Goal: Task Accomplishment & Management: Use online tool/utility

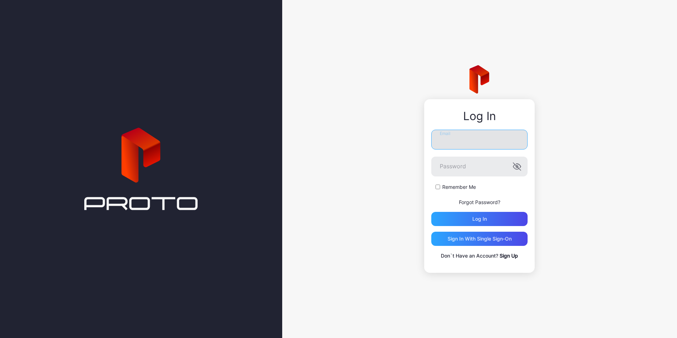
click at [509, 145] on input "Email" at bounding box center [479, 140] width 96 height 20
type input "**********"
click at [467, 217] on div "Log in" at bounding box center [479, 219] width 96 height 14
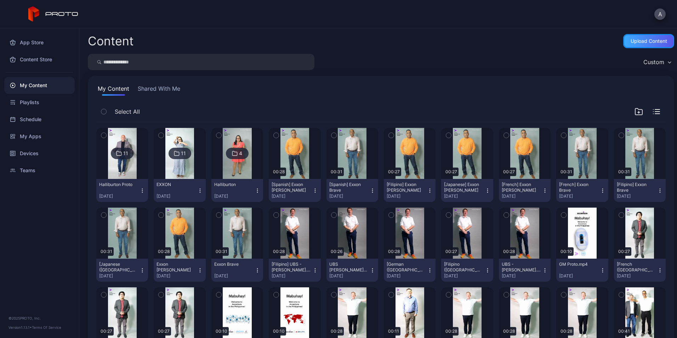
click at [641, 40] on div "Upload Content" at bounding box center [649, 41] width 36 height 6
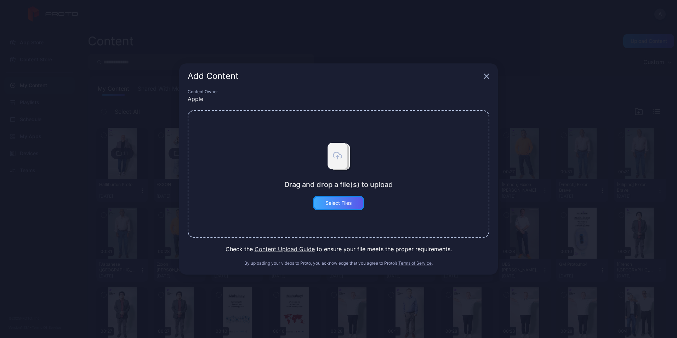
click at [343, 199] on div "Select Files" at bounding box center [338, 203] width 51 height 14
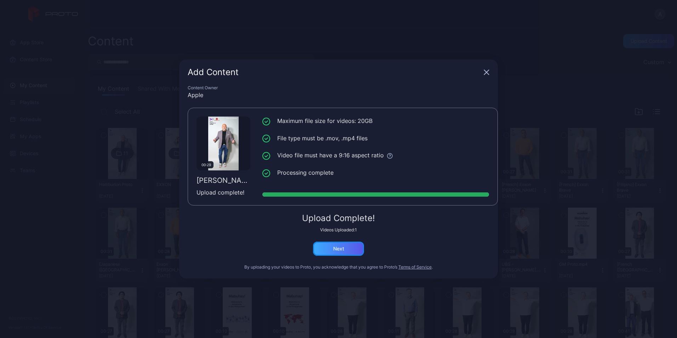
click at [342, 247] on div "Next" at bounding box center [338, 249] width 11 height 6
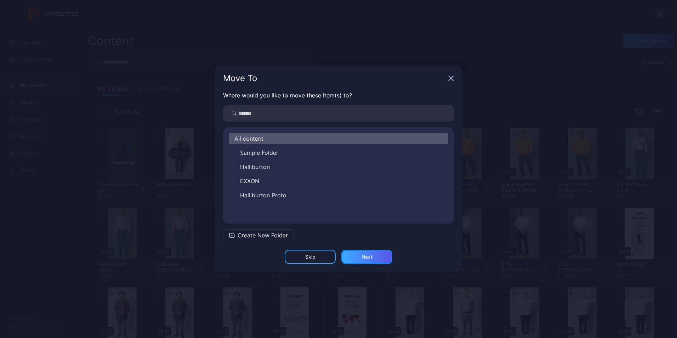
click at [363, 255] on div "Next" at bounding box center [367, 257] width 11 height 6
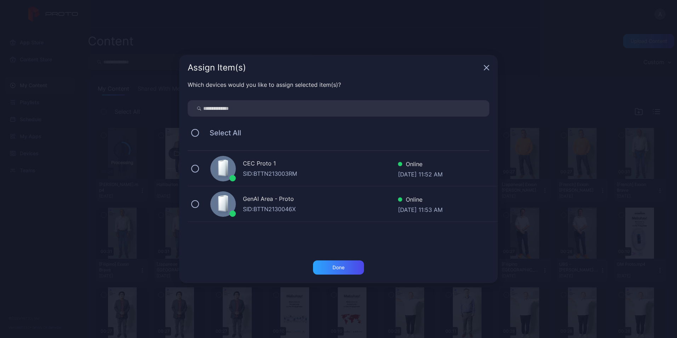
click at [488, 66] on icon "button" at bounding box center [487, 68] width 6 height 6
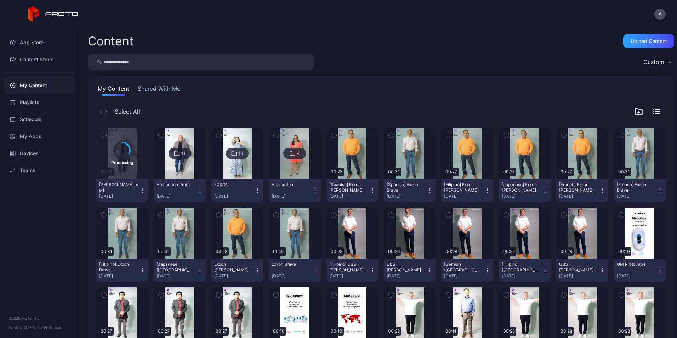
click at [635, 114] on icon "button" at bounding box center [638, 111] width 7 height 6
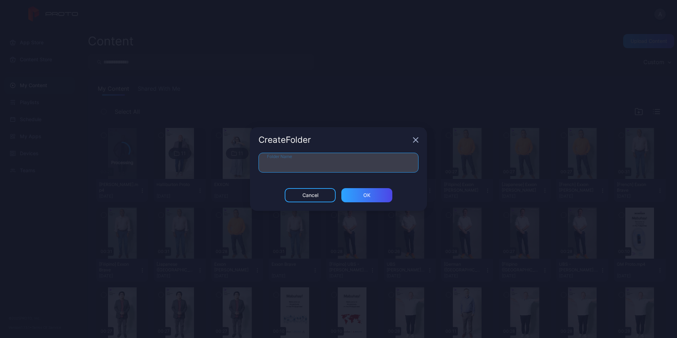
click at [345, 164] on input "Folder Name" at bounding box center [339, 163] width 160 height 20
type input "**********"
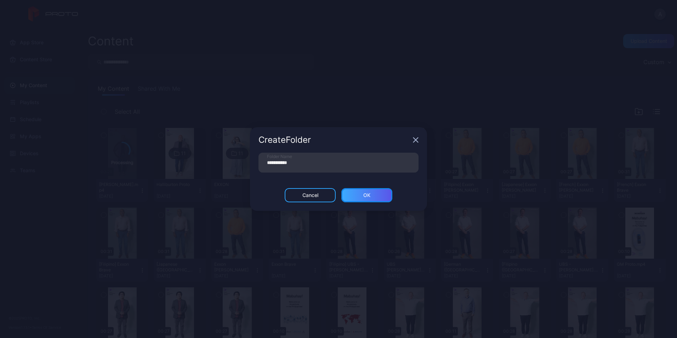
click at [378, 194] on div "ОК" at bounding box center [366, 195] width 51 height 14
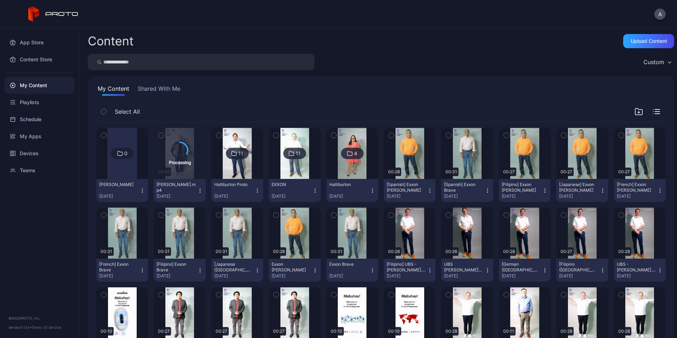
click at [199, 192] on icon "button" at bounding box center [200, 191] width 6 height 6
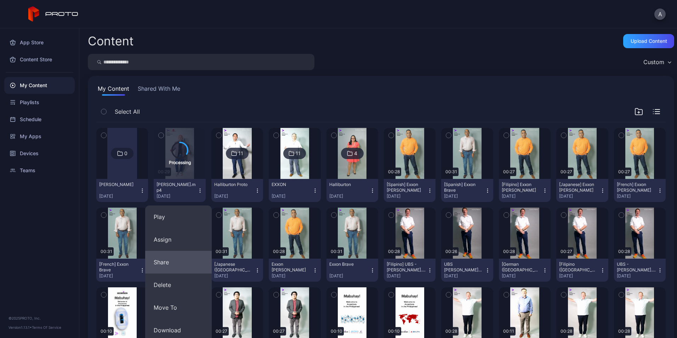
scroll to position [117, 0]
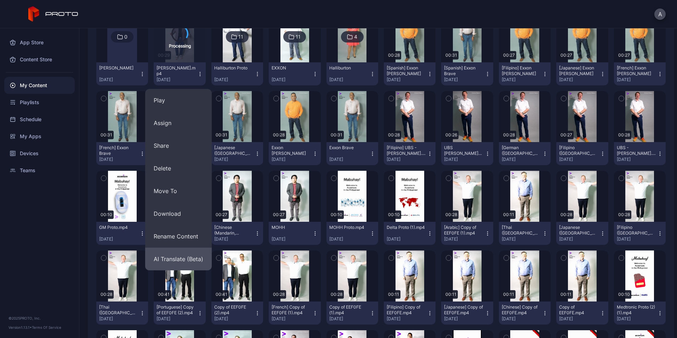
click at [179, 262] on button "AI Translate (Beta)" at bounding box center [178, 259] width 67 height 23
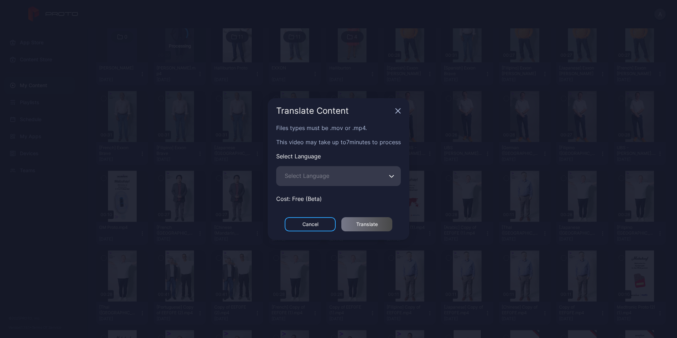
click at [325, 176] on span "Select Language" at bounding box center [307, 175] width 45 height 8
click at [325, 176] on input "Select Language" at bounding box center [338, 176] width 125 height 20
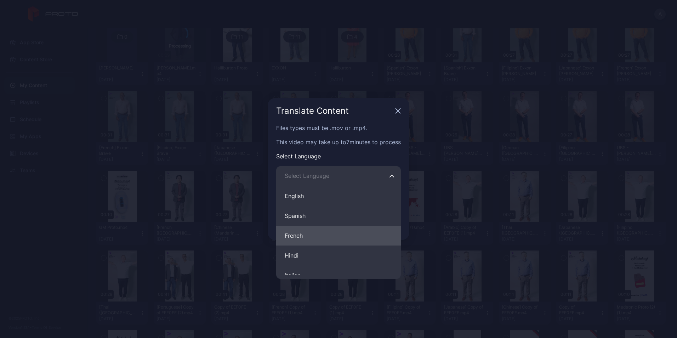
click at [319, 234] on button "French" at bounding box center [338, 236] width 125 height 20
type input "******"
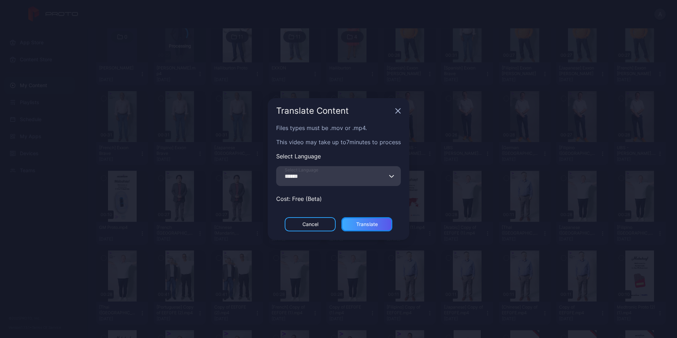
click at [368, 230] on div "Translate" at bounding box center [366, 224] width 51 height 14
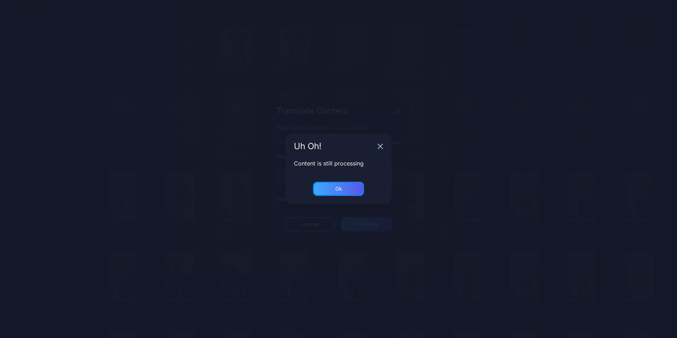
click at [337, 190] on div "Ok" at bounding box center [338, 189] width 7 height 6
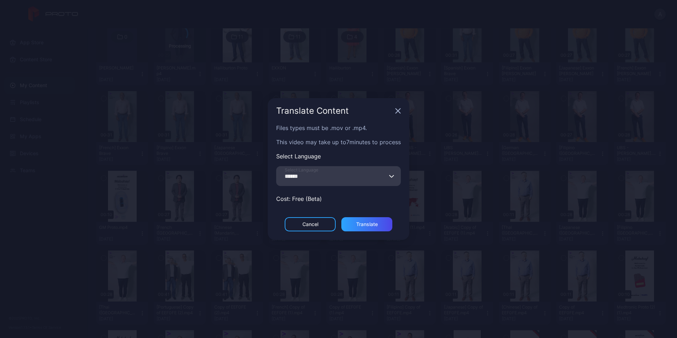
click at [397, 111] on icon "button" at bounding box center [398, 111] width 6 height 6
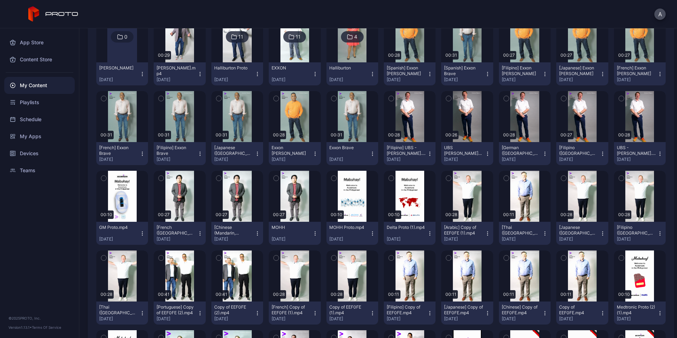
click at [193, 71] on div "[PERSON_NAME].mp4" at bounding box center [176, 70] width 39 height 11
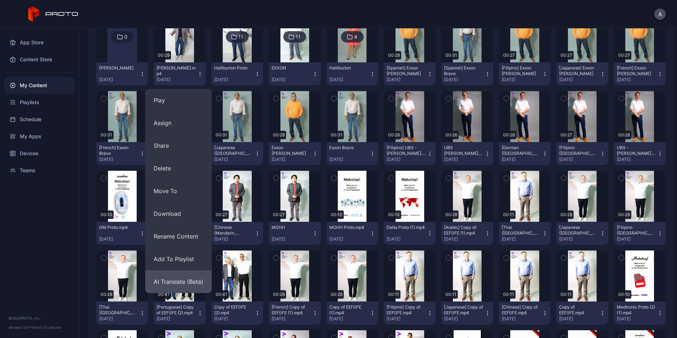
click at [182, 278] on button "AI Translate (Beta)" at bounding box center [178, 281] width 67 height 23
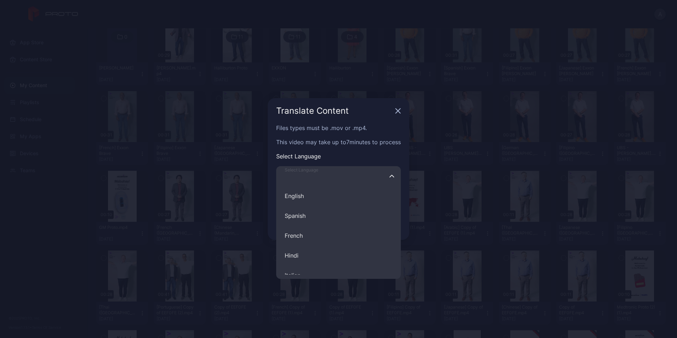
click at [336, 174] on input "Select Language English Spanish French Hindi Italian German Polish Portuguese C…" at bounding box center [338, 176] width 125 height 20
click at [318, 233] on button "French" at bounding box center [338, 236] width 125 height 20
type input "******"
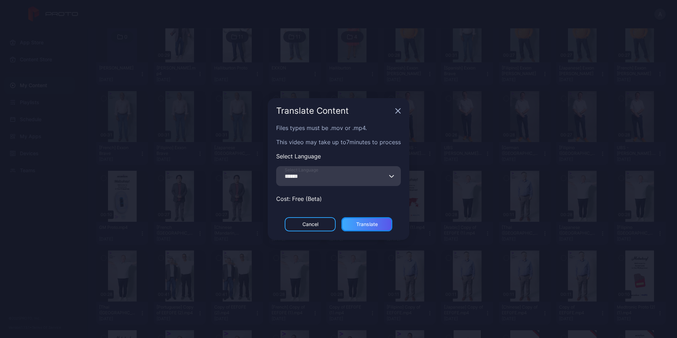
click at [371, 225] on div "Translate" at bounding box center [367, 224] width 22 height 6
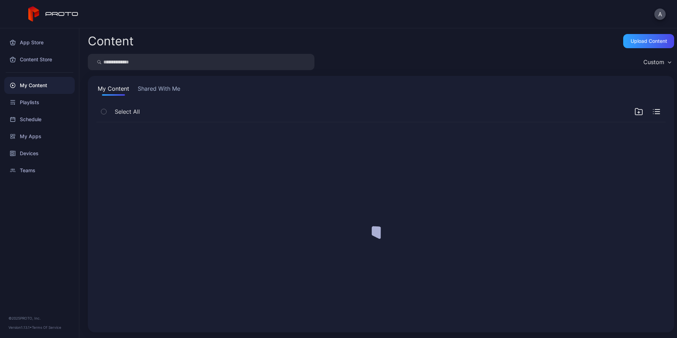
scroll to position [0, 0]
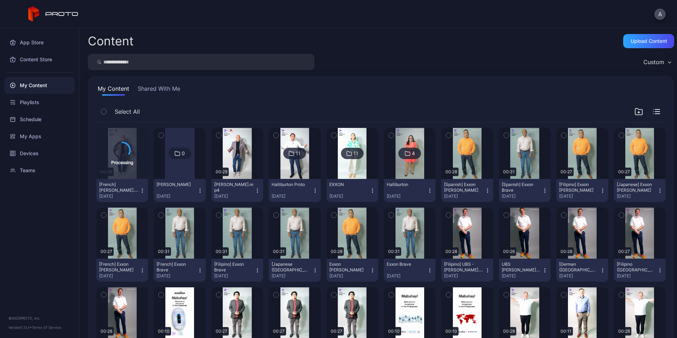
click at [256, 192] on icon "button" at bounding box center [258, 191] width 6 height 6
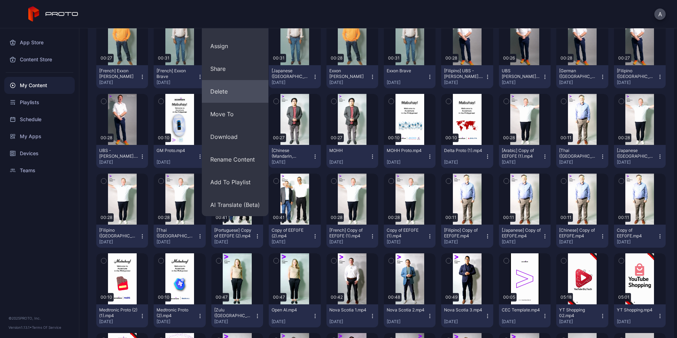
scroll to position [200, 0]
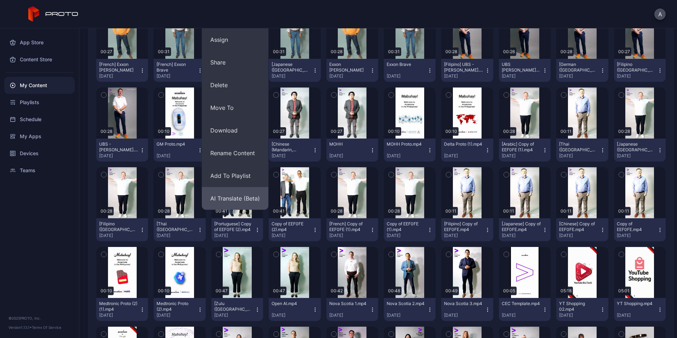
click at [262, 195] on button "AI Translate (Beta)" at bounding box center [235, 198] width 67 height 23
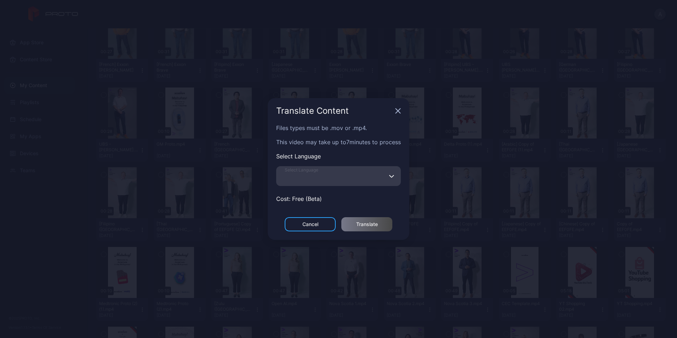
click at [333, 175] on input "Select Language" at bounding box center [338, 176] width 125 height 20
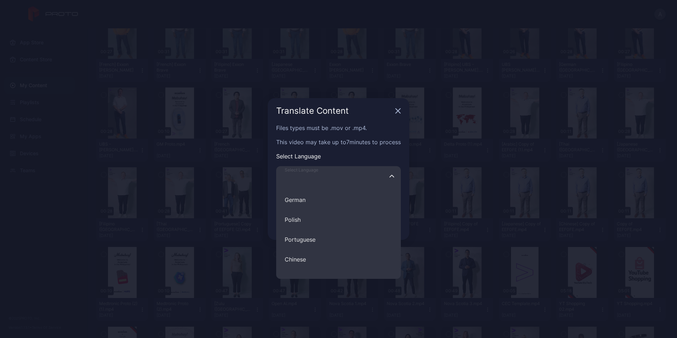
scroll to position [95, 0]
click at [352, 238] on button "Portuguese" at bounding box center [338, 240] width 125 height 20
type input "**********"
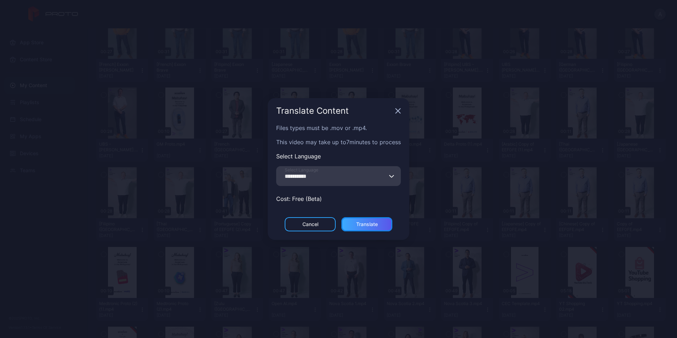
click at [388, 225] on div "Translate" at bounding box center [366, 224] width 51 height 14
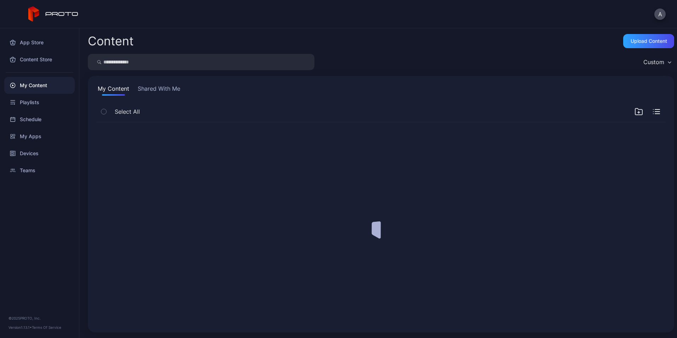
scroll to position [0, 0]
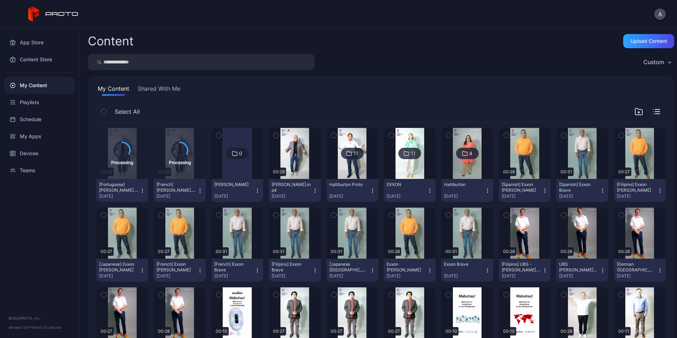
click at [315, 189] on icon "button" at bounding box center [315, 188] width 0 height 0
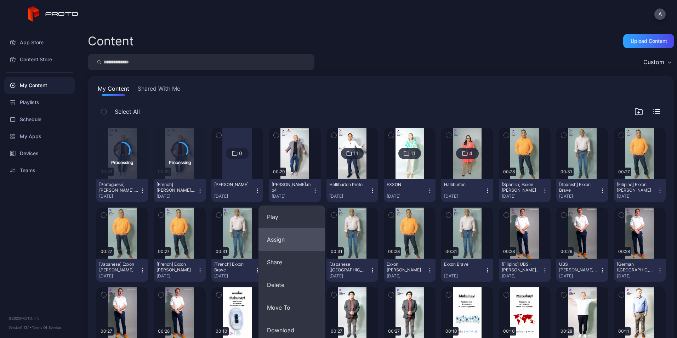
scroll to position [134, 0]
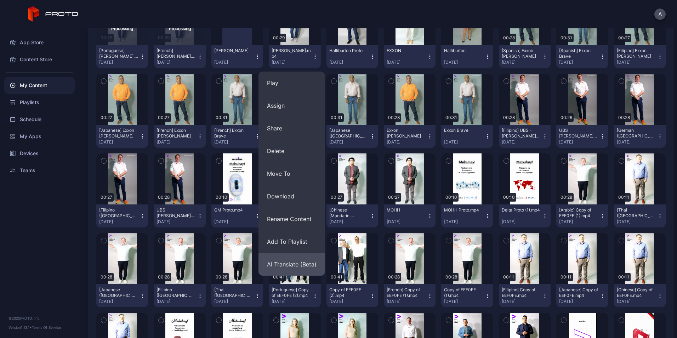
click at [286, 260] on button "AI Translate (Beta)" at bounding box center [292, 264] width 67 height 23
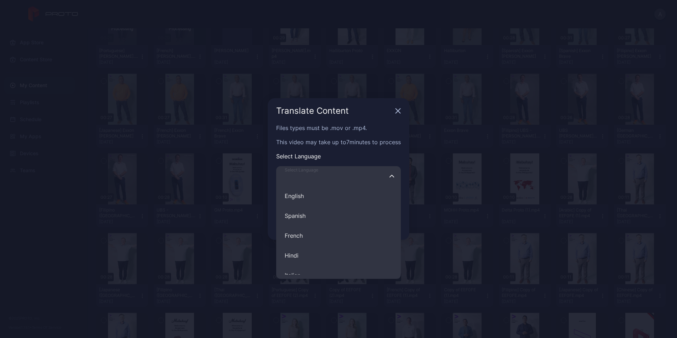
click at [343, 174] on input "Select Language English Spanish French Hindi Italian German Polish Portuguese C…" at bounding box center [338, 176] width 125 height 20
click at [320, 267] on button "[DEMOGRAPHIC_DATA]" at bounding box center [338, 260] width 125 height 20
type input "********"
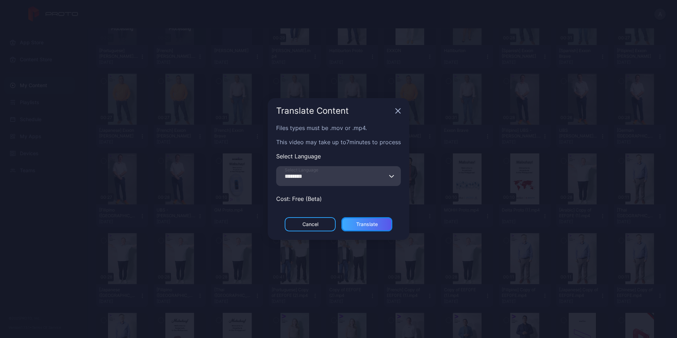
click at [356, 224] on div "Translate" at bounding box center [367, 224] width 22 height 6
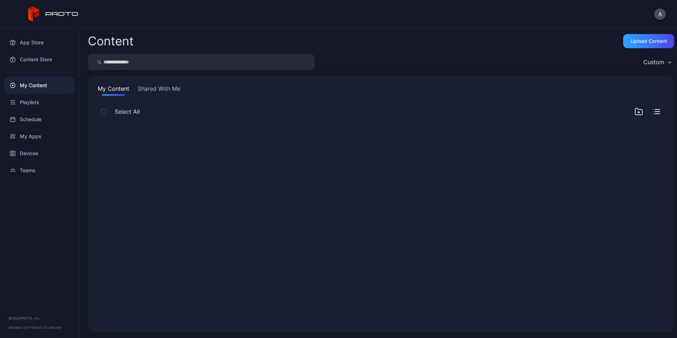
scroll to position [0, 0]
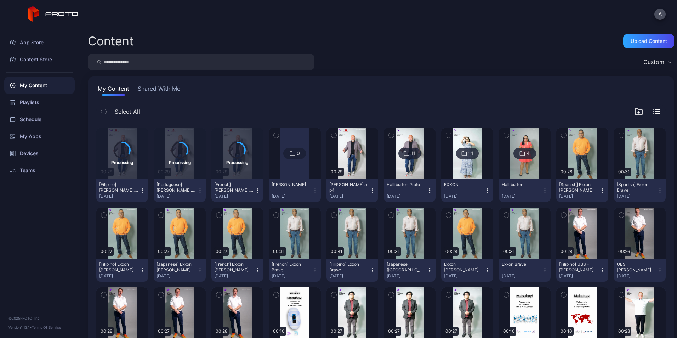
click at [371, 190] on button "[PERSON_NAME].mp4 [DATE]" at bounding box center [353, 190] width 52 height 23
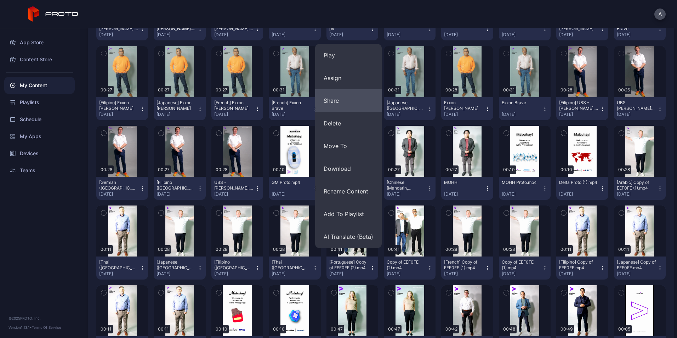
scroll to position [163, 0]
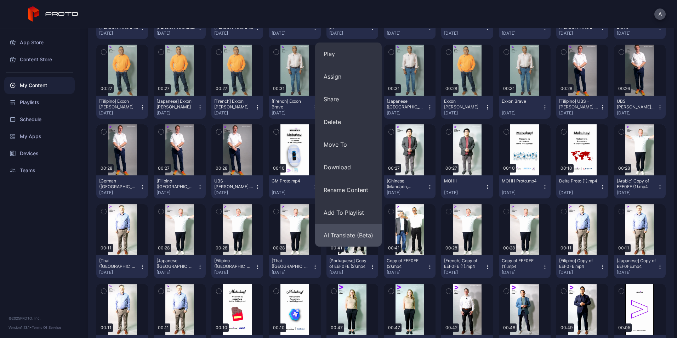
click at [329, 231] on button "AI Translate (Beta)" at bounding box center [348, 235] width 67 height 23
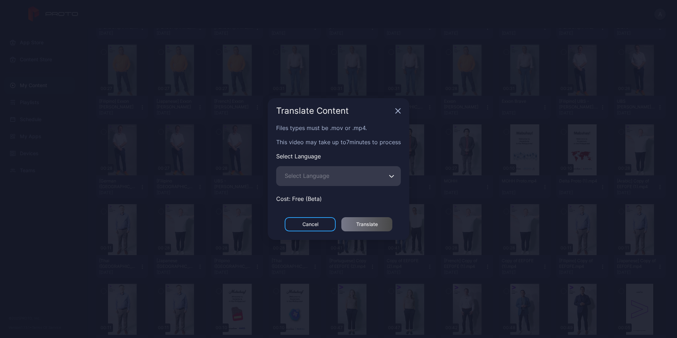
click at [319, 178] on span "Select Language" at bounding box center [307, 175] width 45 height 8
click at [319, 178] on input "Select Language" at bounding box center [338, 176] width 125 height 20
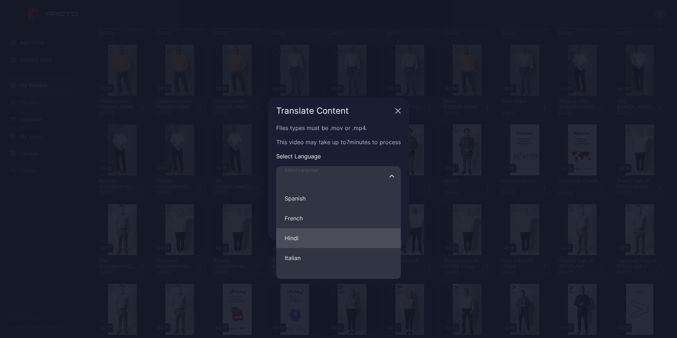
scroll to position [18, 0]
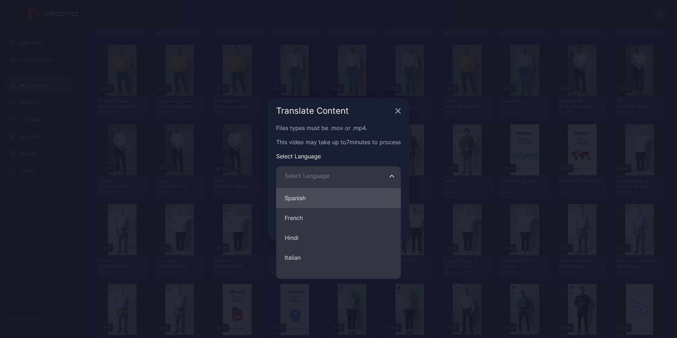
click at [314, 200] on button "Spanish" at bounding box center [338, 198] width 125 height 20
type input "*******"
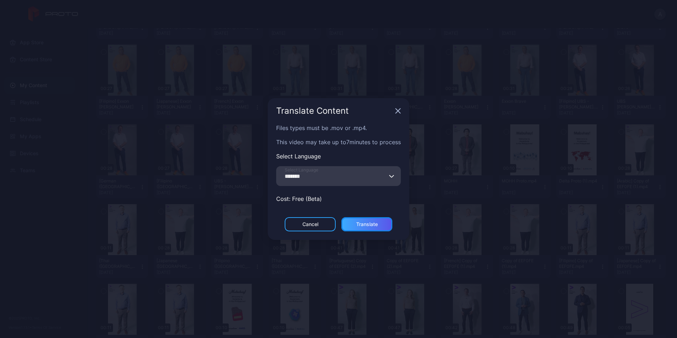
click at [378, 227] on div "Translate" at bounding box center [366, 224] width 51 height 14
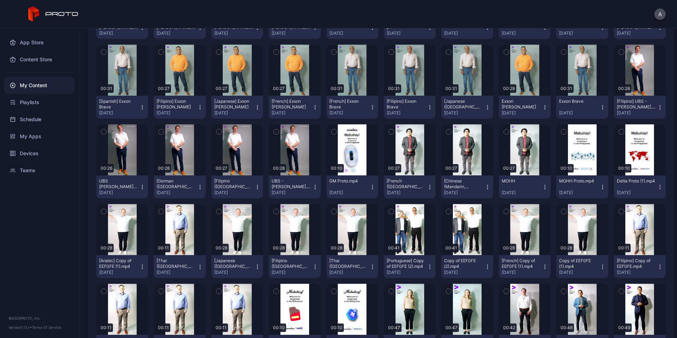
scroll to position [0, 0]
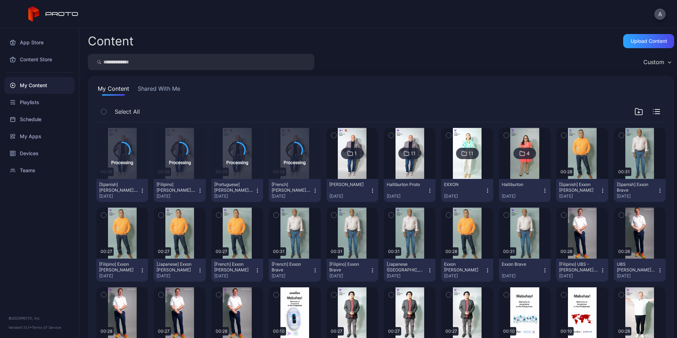
click at [205, 97] on div "My Content Shared With Me Select All Processing 00:29 [Spanish] [PERSON_NAME].m…" at bounding box center [381, 268] width 586 height 385
